Goal: Information Seeking & Learning: Learn about a topic

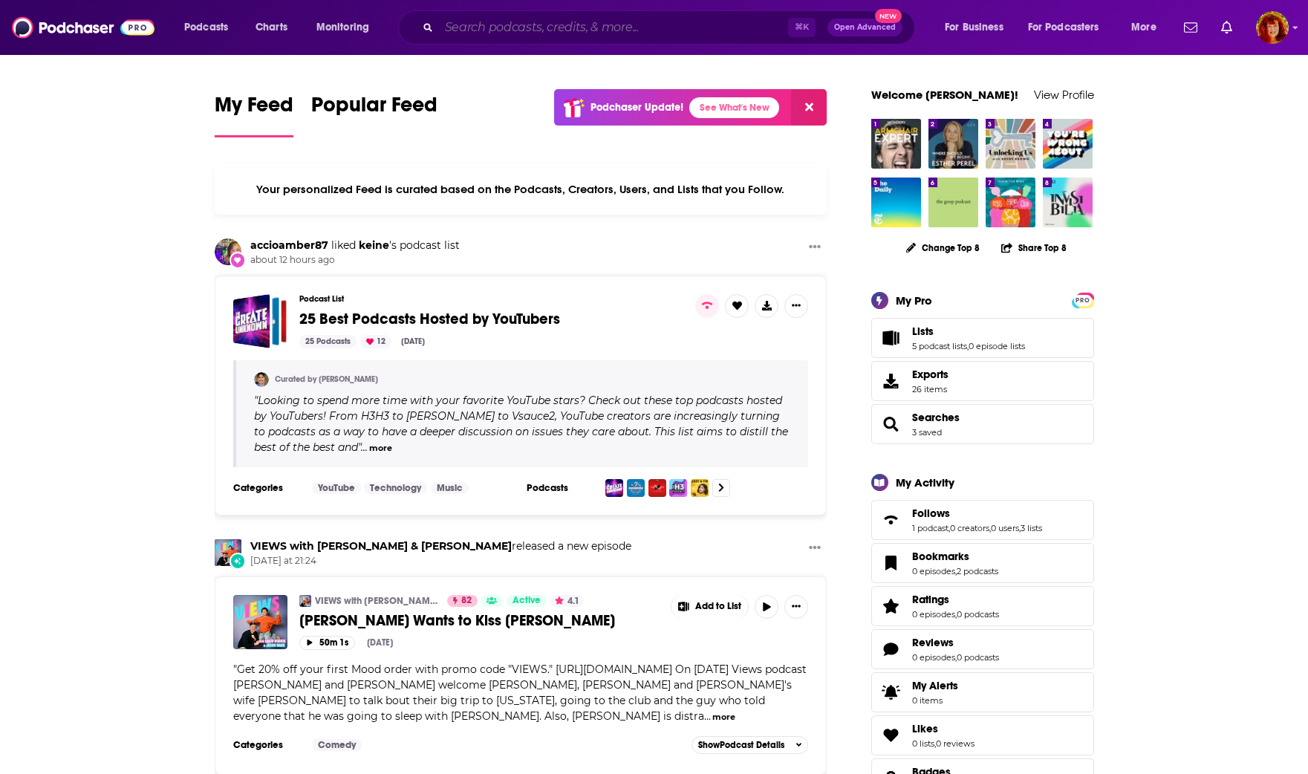
click at [518, 30] on input "Search podcasts, credits, & more..." at bounding box center [613, 28] width 349 height 24
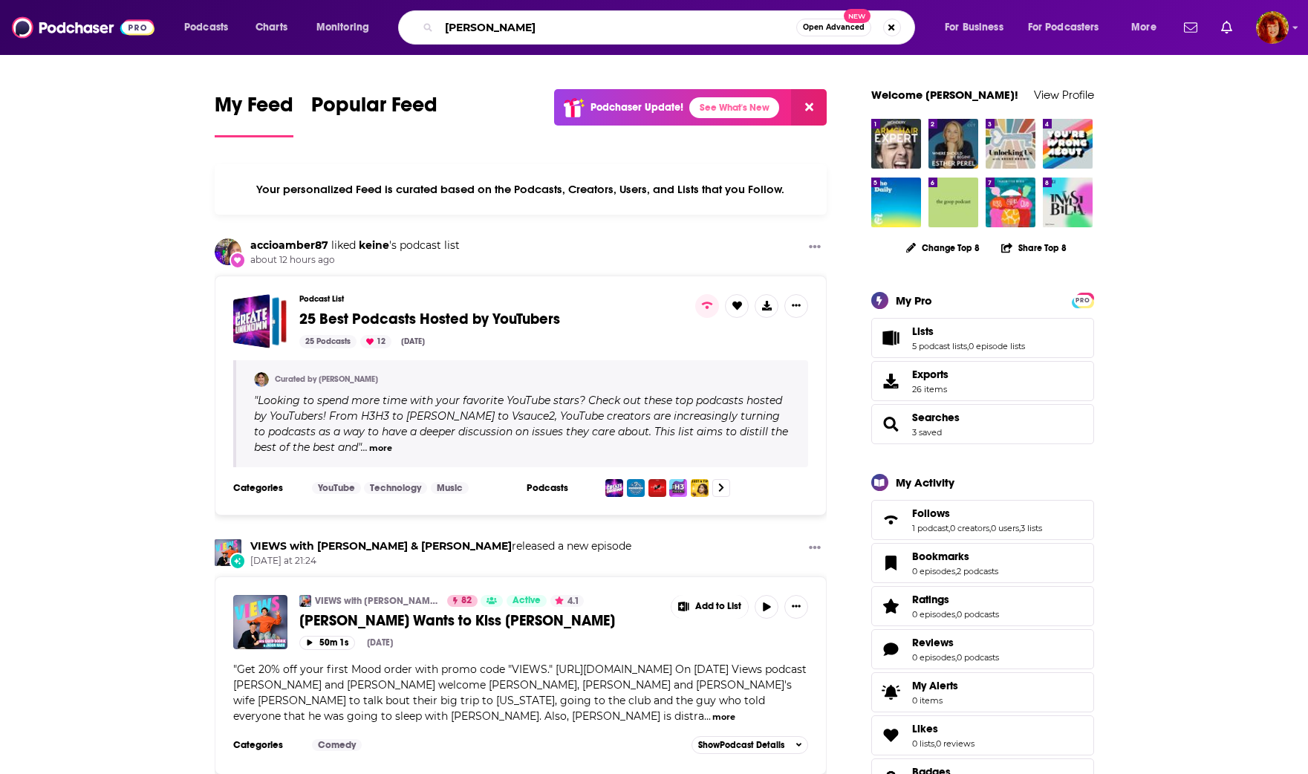
type input "James Van Praagh"
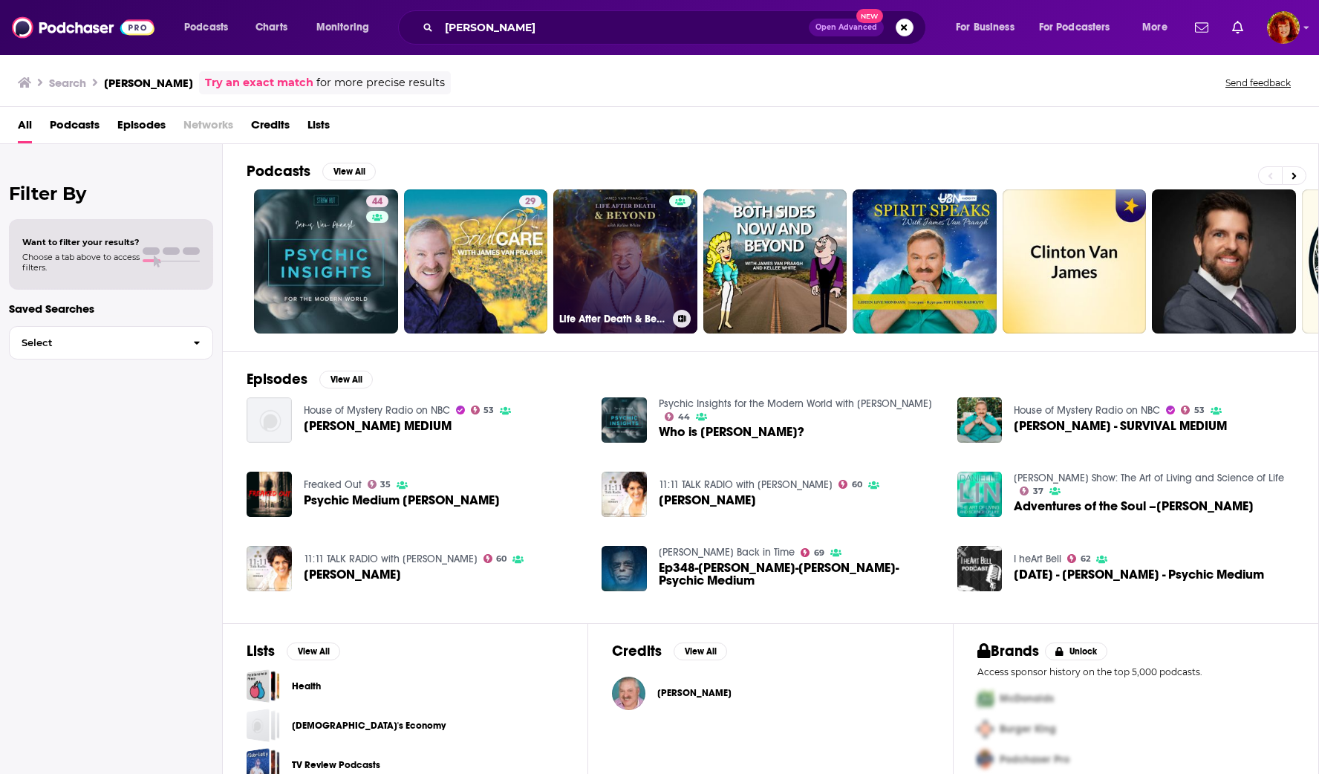
click at [581, 254] on link "Life After Death & Beyond | James Van Praagh | Kellee White" at bounding box center [625, 261] width 144 height 144
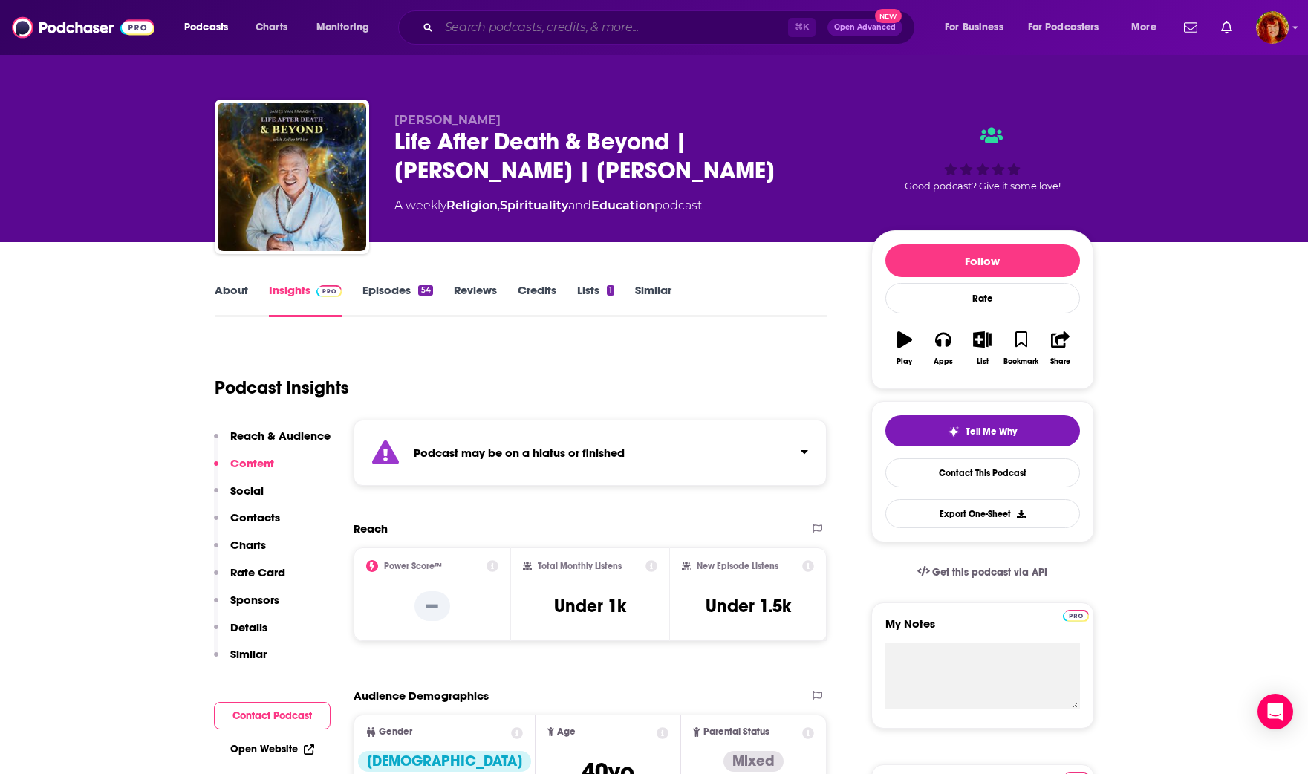
click at [490, 26] on input "Search podcasts, credits, & more..." at bounding box center [613, 28] width 349 height 24
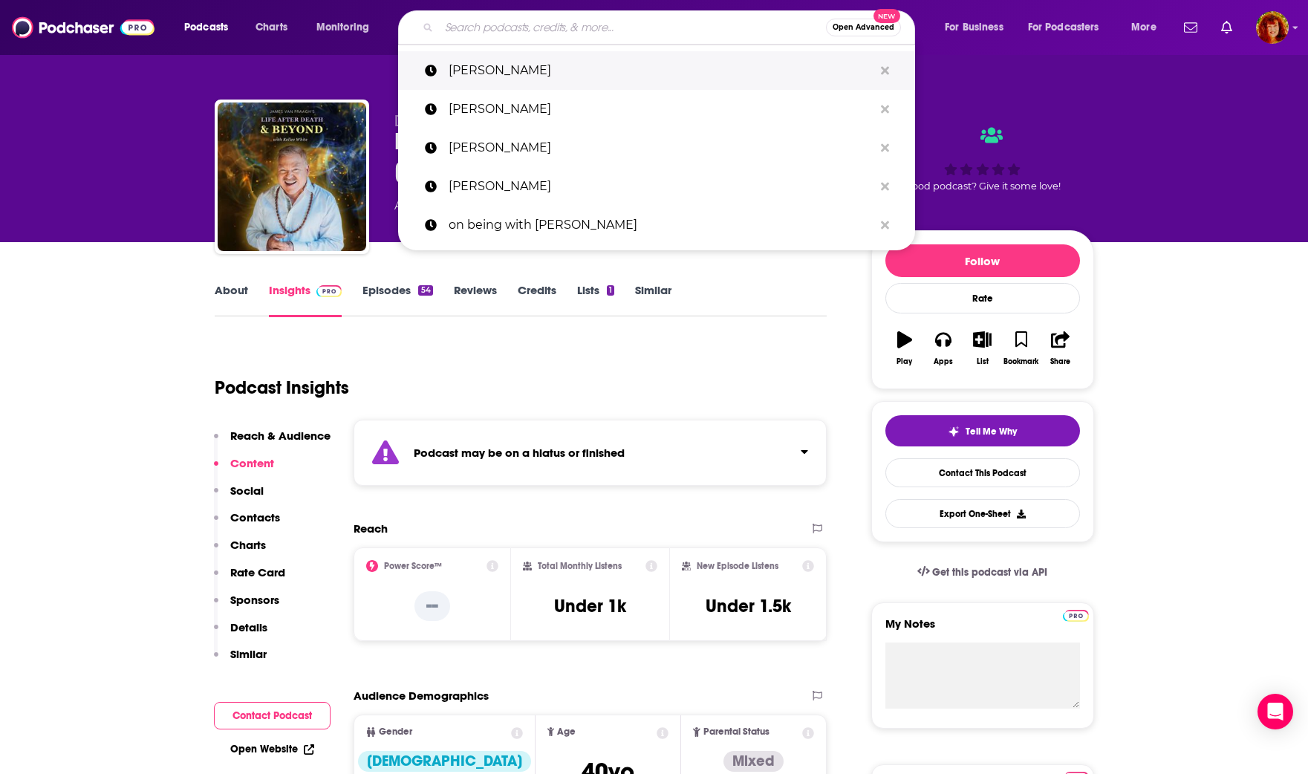
click at [490, 71] on p "James Van Praagh" at bounding box center [661, 70] width 425 height 39
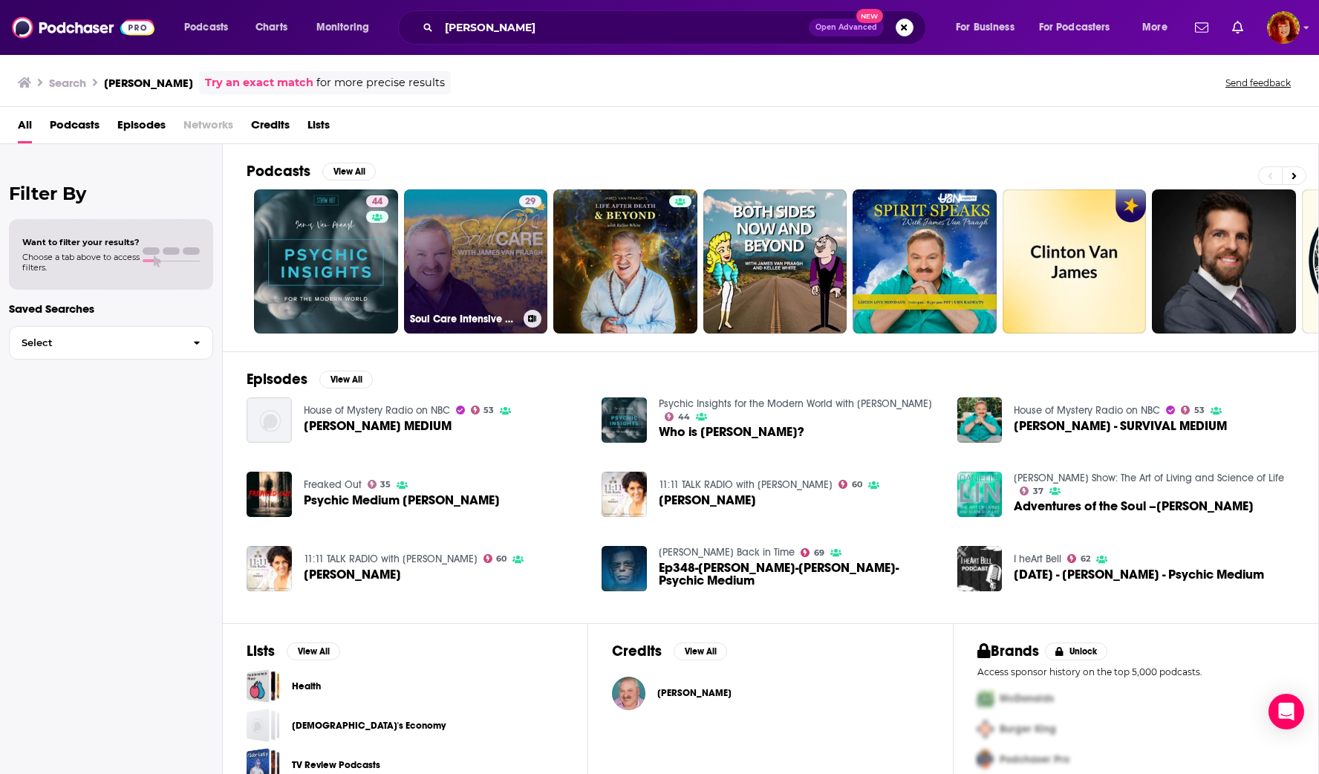
click at [474, 276] on link "29 Soul Care Intensive with James Van Praagh" at bounding box center [476, 261] width 144 height 144
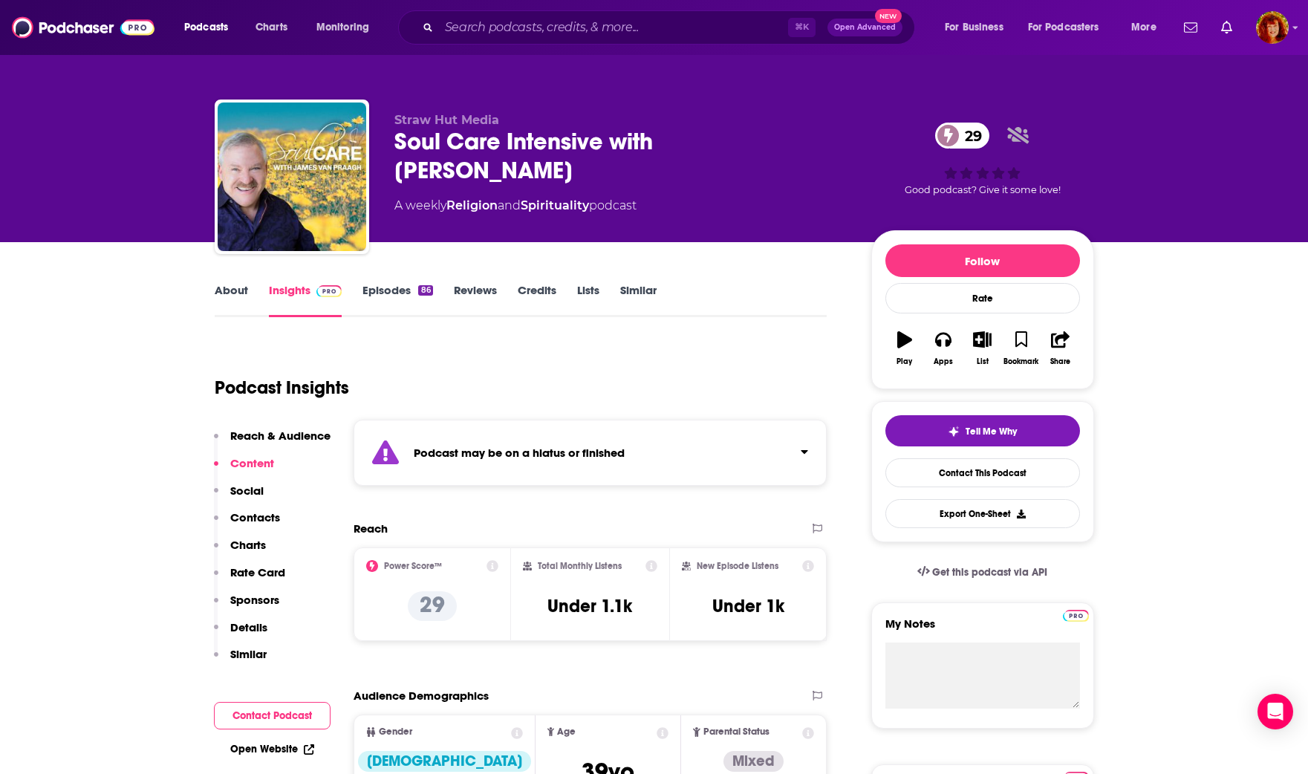
click at [286, 290] on link "Insights" at bounding box center [306, 300] width 74 height 34
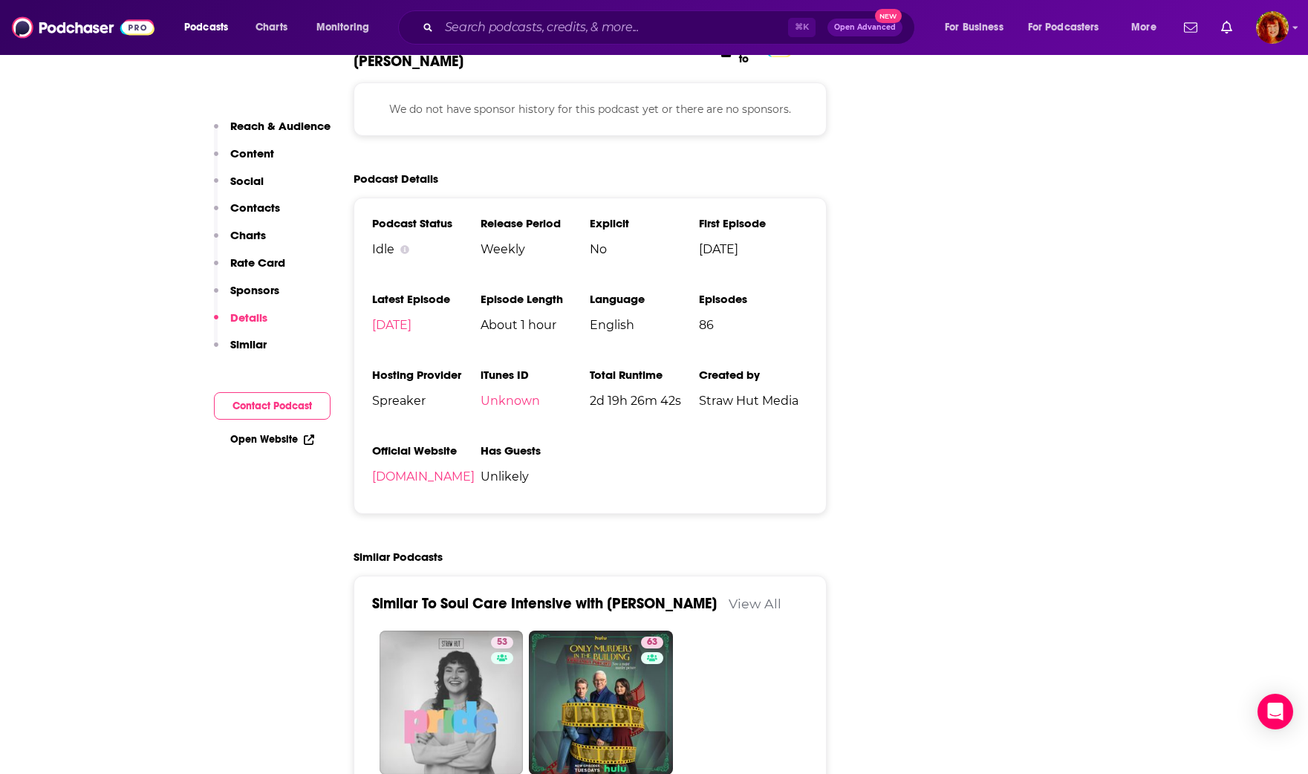
scroll to position [1735, 0]
click at [416, 475] on link "strawhutmedia.com" at bounding box center [423, 476] width 103 height 14
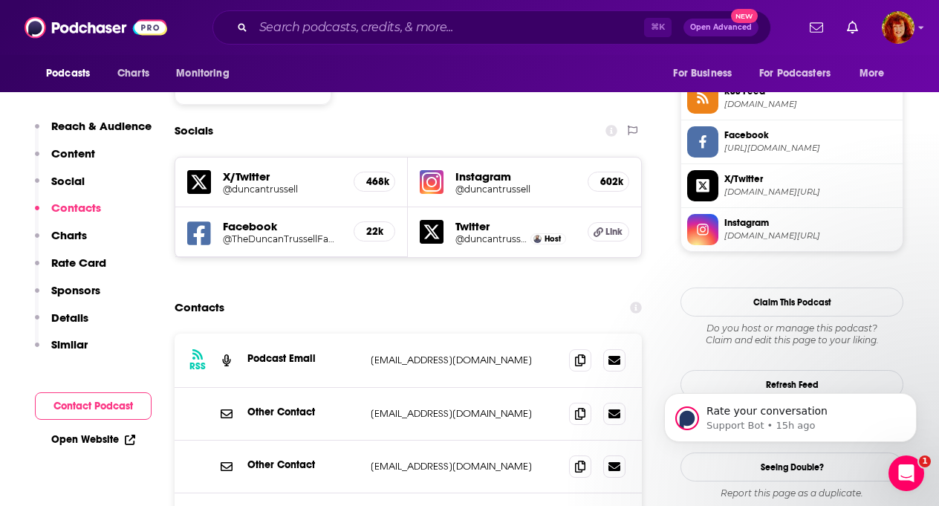
scroll to position [1258, 0]
